Goal: Information Seeking & Learning: Learn about a topic

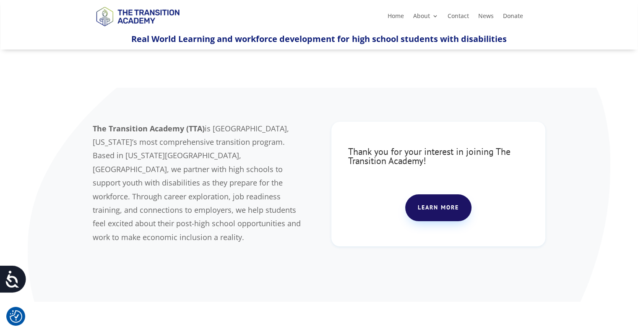
scroll to position [8, 0]
click at [397, 14] on link "Home" at bounding box center [395, 17] width 16 height 9
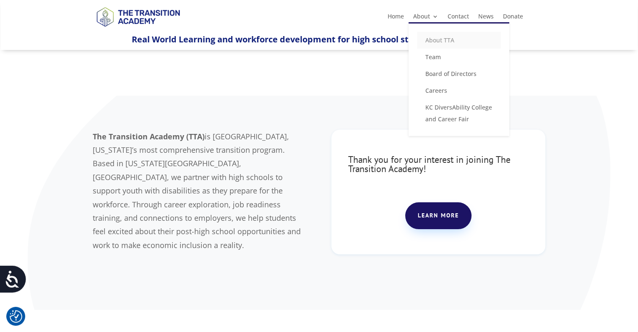
click at [436, 37] on link "About TTA" at bounding box center [459, 40] width 84 height 17
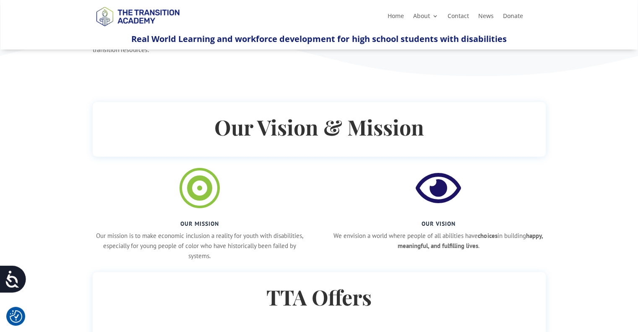
scroll to position [323, 0]
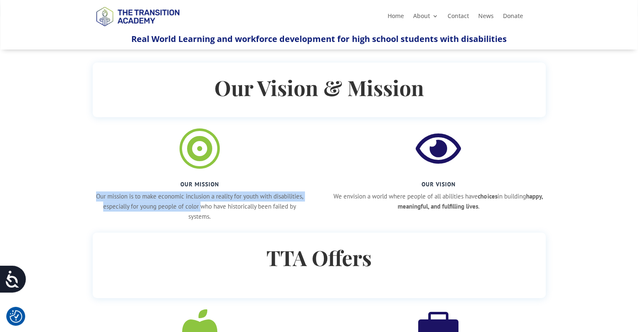
drag, startPoint x: 200, startPoint y: 207, endPoint x: 94, endPoint y: 196, distance: 105.9
click at [94, 196] on p "Our mission is to make economic inclusion a reality for youth with disabilities…" at bounding box center [200, 206] width 214 height 30
copy p "Our mission is to make economic inclusion a reality for youth with disabilities…"
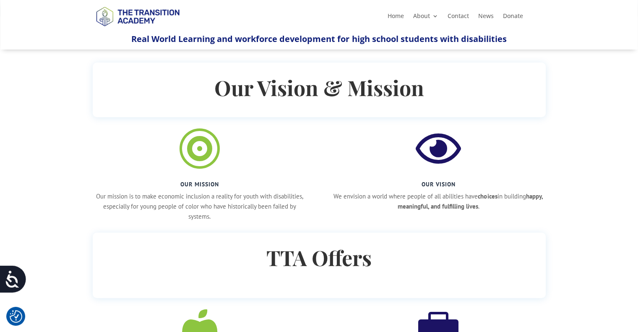
click at [212, 216] on p "Our mission is to make economic inclusion a reality for youth with disabilities…" at bounding box center [200, 206] width 214 height 30
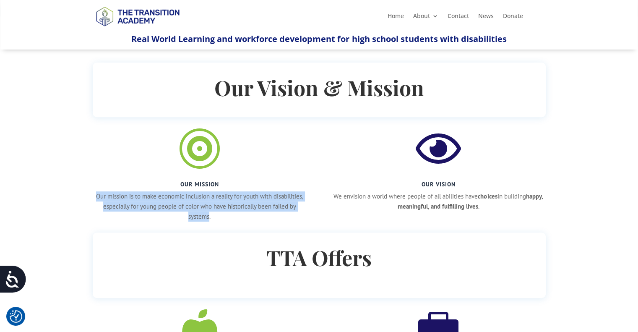
drag, startPoint x: 210, startPoint y: 214, endPoint x: 89, endPoint y: 192, distance: 122.4
click at [89, 192] on div "Our Vision & Mission  Our Mission Our mission is to make economic inclusion a …" at bounding box center [319, 289] width 638 height 453
copy p "Our mission is to make economic inclusion a reality for youth with disabilities…"
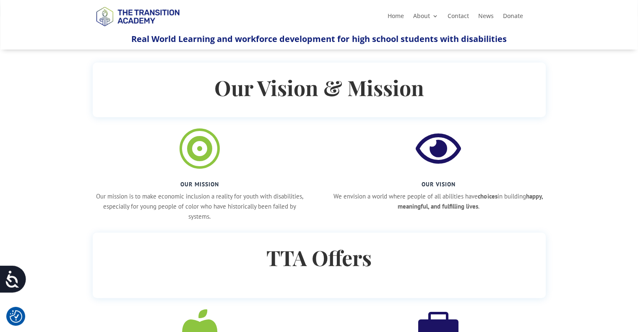
click at [581, 143] on div "Our Vision & Mission  Our Mission Our mission is to make economic inclusion a …" at bounding box center [319, 289] width 638 height 453
